Goal: Task Accomplishment & Management: Use online tool/utility

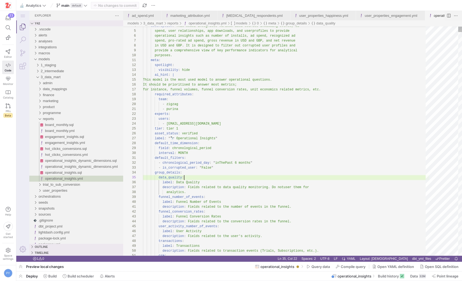
scroll to position [0, 49]
type textarea "o"
type textarea "description: Fields related to hot clicks total - not unique per day/user/partn…"
type textarea "op"
type textarea "when ${event_name} = '$ae_session' then concat(cast(date_trunc(${chronological_…"
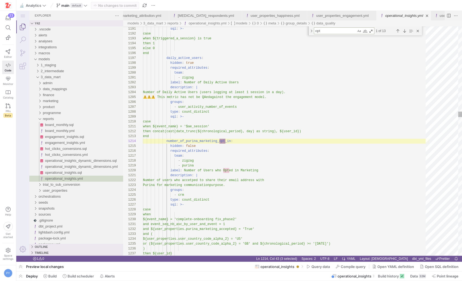
scroll to position [49, 82]
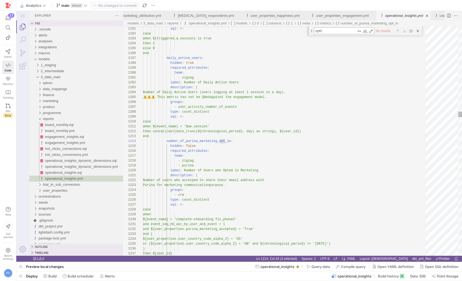
type textarea "opt"
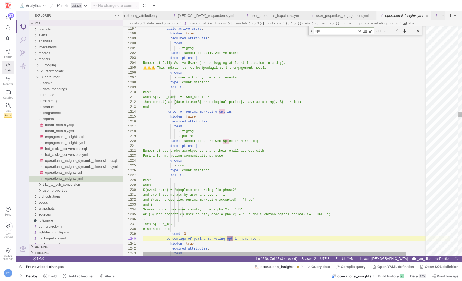
scroll to position [49, 90]
type textarea "hidden: true required_attributes: team: - zigzag description: | Intermediate fi…"
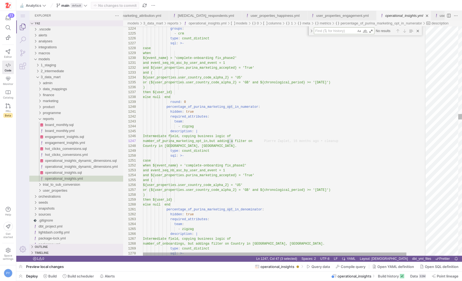
type textarea "default_filters: - chronological_period_day: "inThePast 6 months" - is_corrupte…"
type textarea "a"
type textarea "description: Fields related to the number of events in the funnel. funnel_conve…"
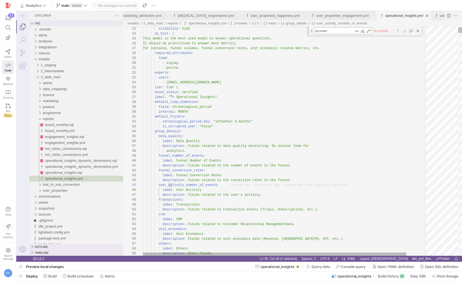
type textarea "acurat"
type textarea "default_filters: - chronological_period_day: "inThePast 6 months" - is_corrupte…"
type textarea "a"
type textarea "description: Fields related to the number of events in the funnel. funnel_conve…"
type textarea "ac"
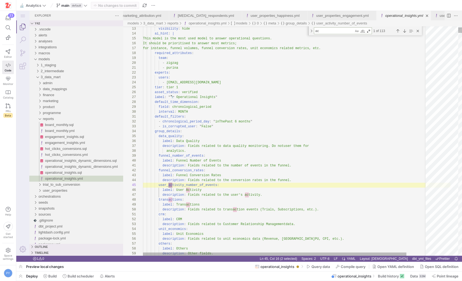
type textarea "they have an account created, and can start interacting with the app. *"Onboard…"
type textarea "acc"
type textarea "(whether they were proposed to opt-in or not). ⚠️ As of [DATE], we have not col…"
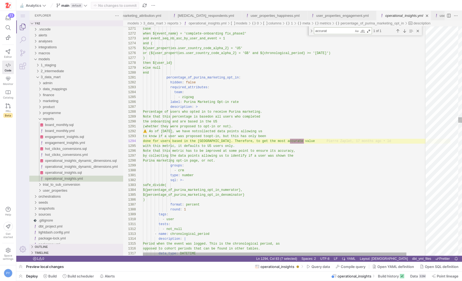
scroll to position [49, 163]
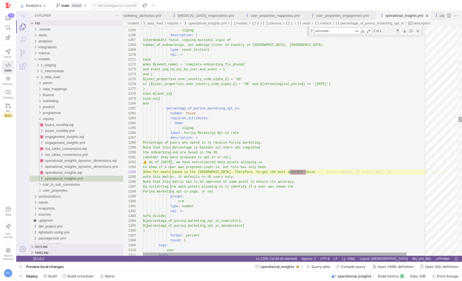
type textarea "accurate"
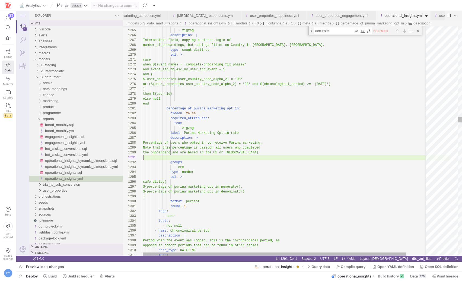
scroll to position [44, 120]
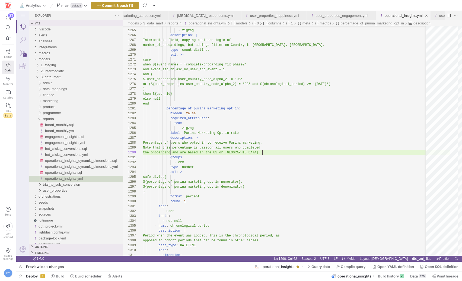
type textarea "percentage_of_purina_marketing_opt_in: hidden: false required_attributes: team:…"
click at [112, 5] on span "Commit & push (1)" at bounding box center [117, 5] width 31 height 4
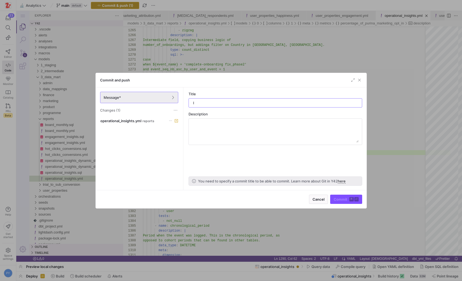
type input "ld"
